Goal: Task Accomplishment & Management: Use online tool/utility

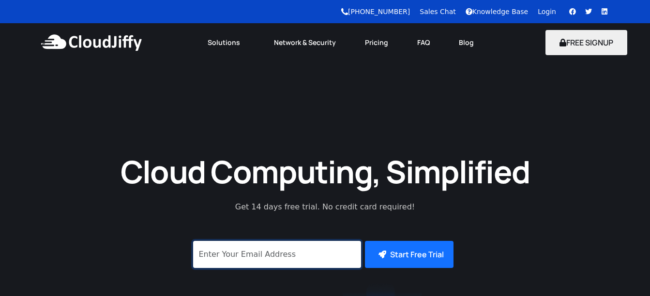
click at [275, 264] on input "signup" at bounding box center [277, 254] width 168 height 27
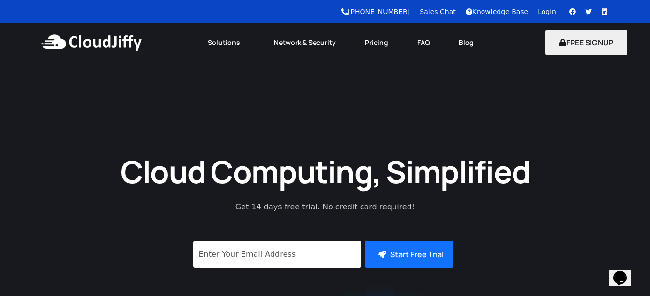
click at [556, 12] on div "Login" at bounding box center [552, 12] width 28 height 10
click at [551, 13] on link "Login" at bounding box center [547, 12] width 18 height 8
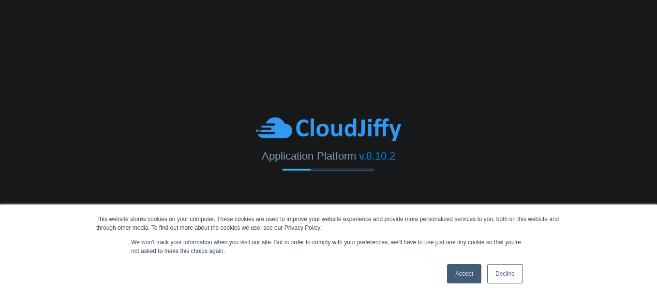
click at [464, 273] on link "Accept" at bounding box center [464, 273] width 34 height 19
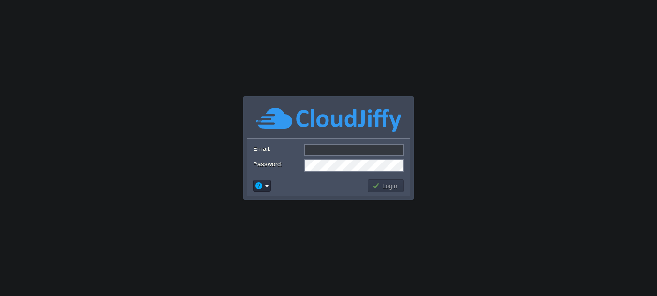
type input "[EMAIL_ADDRESS][DOMAIN_NAME]"
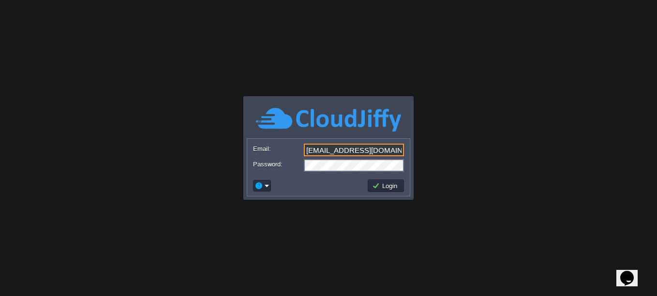
click at [336, 147] on input "[EMAIL_ADDRESS][DOMAIN_NAME]" at bounding box center [354, 150] width 100 height 13
click at [434, 124] on body "This website stores cookies on your computer. These cookies are used to improve…" at bounding box center [328, 148] width 657 height 296
click at [382, 192] on td "Login" at bounding box center [386, 186] width 36 height 13
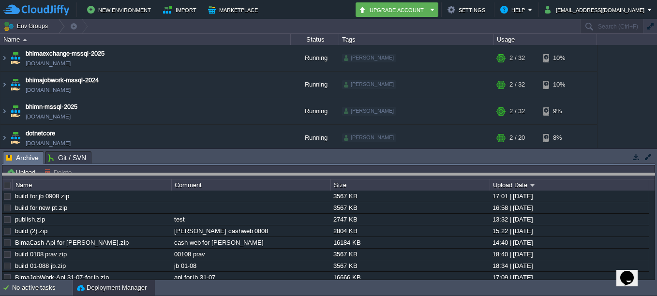
drag, startPoint x: 609, startPoint y: 165, endPoint x: 603, endPoint y: 187, distance: 22.7
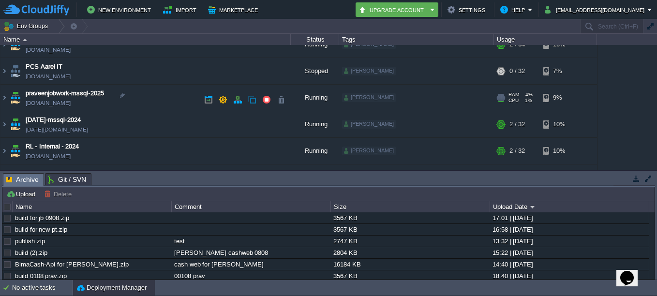
scroll to position [145, 0]
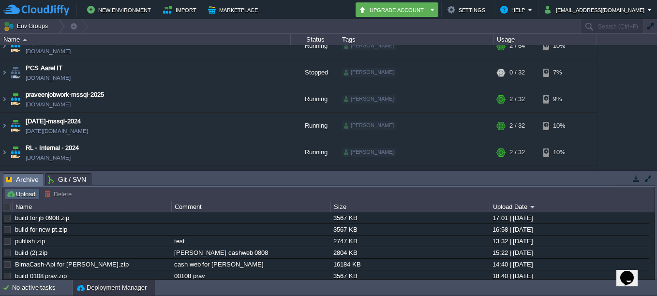
click at [32, 196] on button "Upload" at bounding box center [22, 194] width 32 height 9
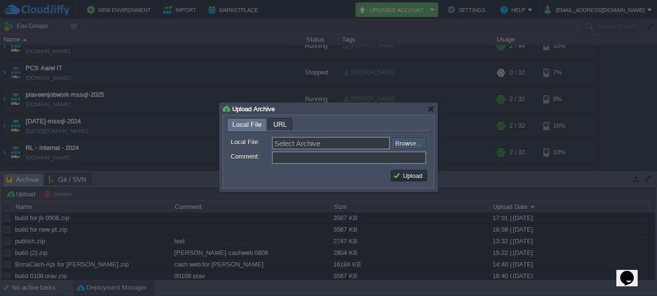
click at [409, 145] on input "file" at bounding box center [365, 143] width 122 height 12
type input "C:\fakepath\sangambookingweb-api [PHONE_NUMBER][DATE].zip"
type input "sangambookingweb-api [PHONE_NUMBER][DATE].zip"
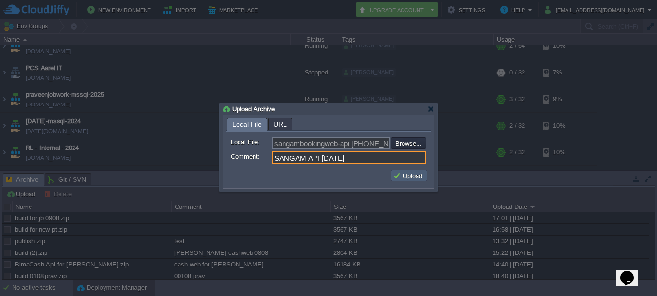
type input "SANGAM API [DATE]"
click at [404, 179] on button "Upload" at bounding box center [409, 175] width 32 height 9
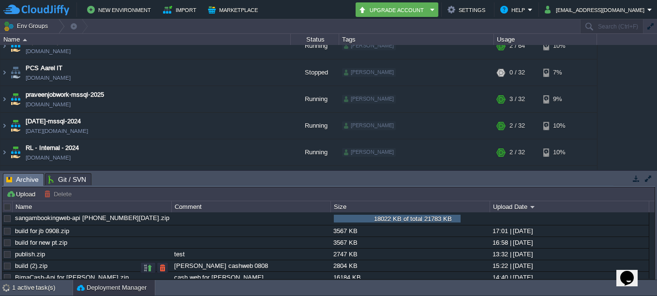
scroll to position [0, 0]
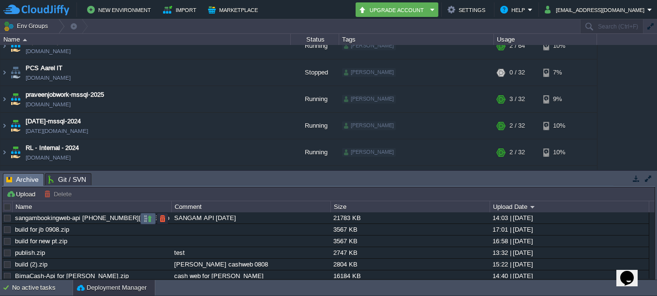
click at [154, 220] on td at bounding box center [147, 219] width 15 height 12
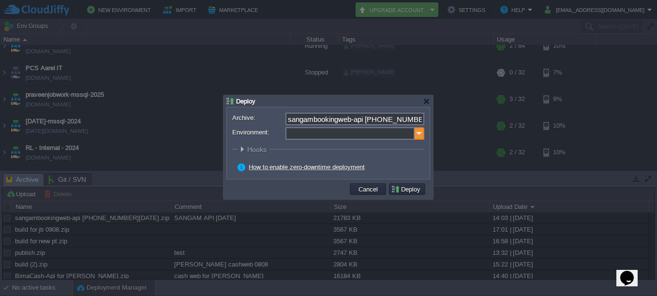
click at [414, 134] on input "Environment:" at bounding box center [350, 133] width 129 height 13
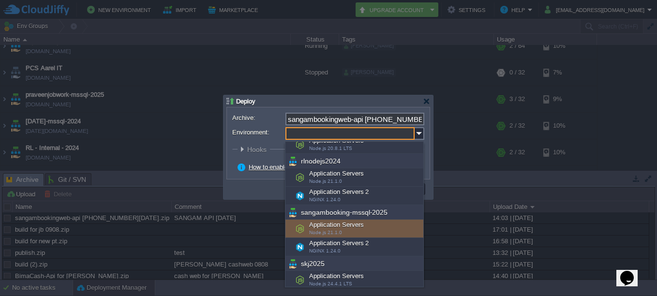
scroll to position [448, 0]
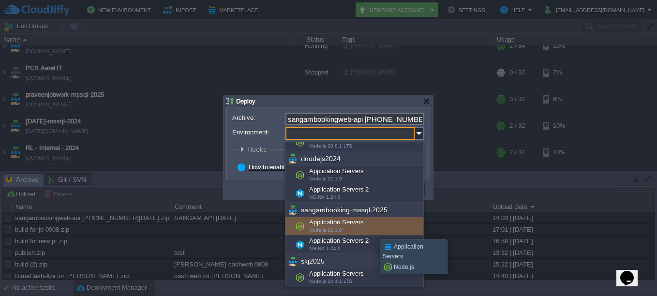
click at [373, 231] on div "Application Servers Node.js 21.1.0" at bounding box center [355, 226] width 138 height 18
type input "Application Servers (sangambooking-mssql-2025)"
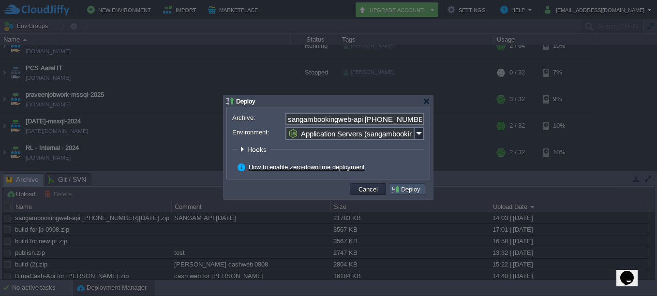
click at [418, 193] on button "Deploy" at bounding box center [407, 189] width 32 height 9
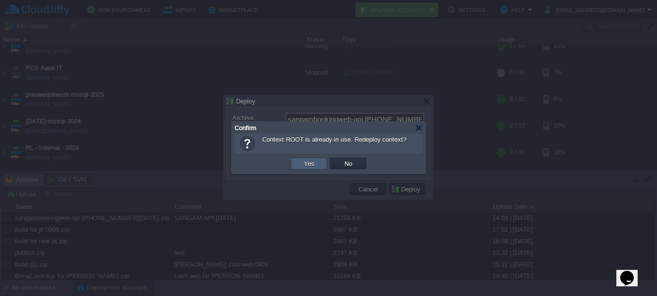
click at [312, 162] on button "Yes" at bounding box center [309, 163] width 16 height 9
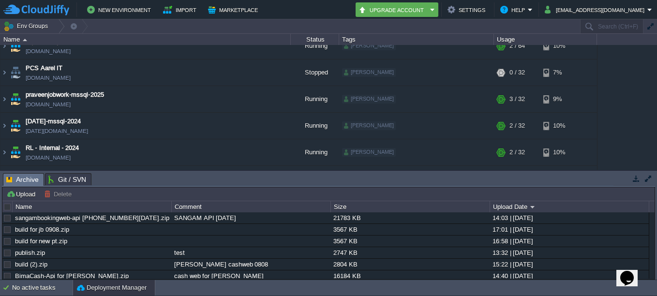
scroll to position [257, 0]
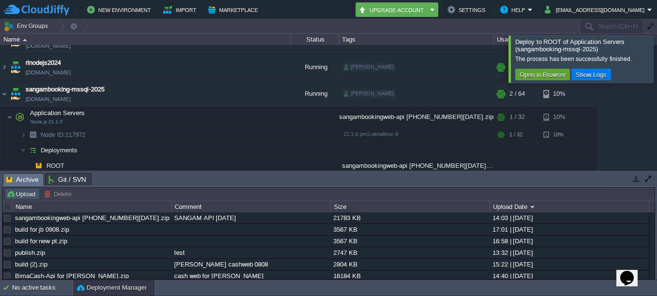
click at [35, 196] on button "Upload" at bounding box center [22, 194] width 32 height 9
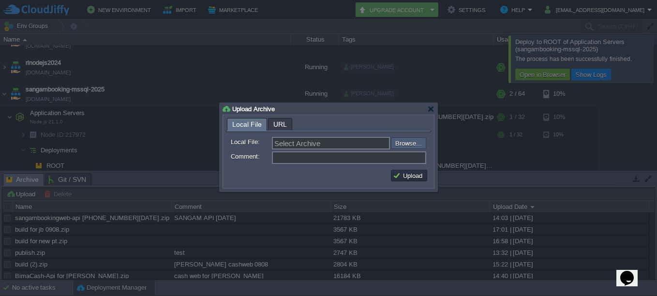
click at [408, 142] on input "file" at bounding box center [365, 143] width 122 height 12
drag, startPoint x: 425, startPoint y: 105, endPoint x: 412, endPoint y: 131, distance: 28.6
click at [425, 106] on div "Upload Archive" at bounding box center [329, 109] width 212 height 12
click at [434, 107] on div at bounding box center [430, 108] width 7 height 7
